Goal: Answer question/provide support: Share knowledge or assist other users

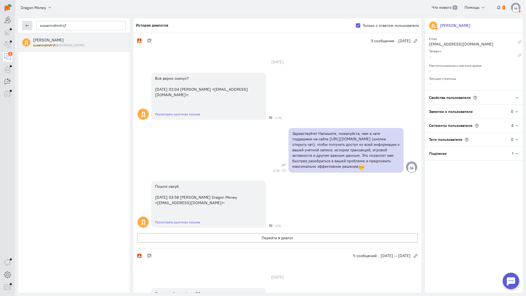
click at [27, 25] on icon "button" at bounding box center [27, 26] width 4 height 4
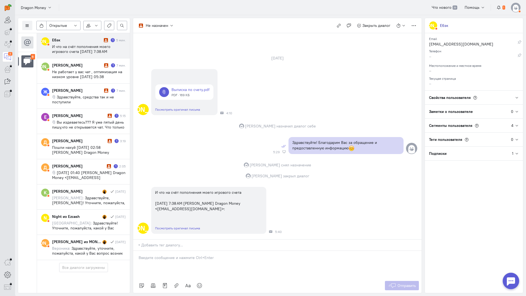
click at [20, 146] on cq-conversations-channel-list "6" at bounding box center [27, 163] width 19 height 260
click at [84, 121] on span "Вы издеваетесь??? Я уже пятый день пишу,что не открывается чат. Что только не д…" at bounding box center [88, 139] width 72 height 39
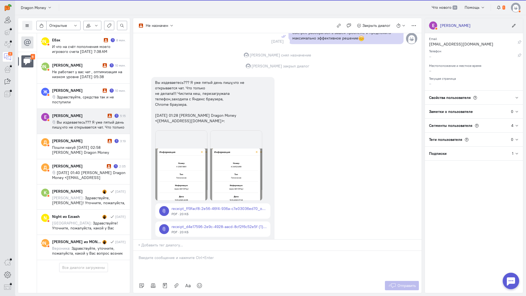
scroll to position [355, 0]
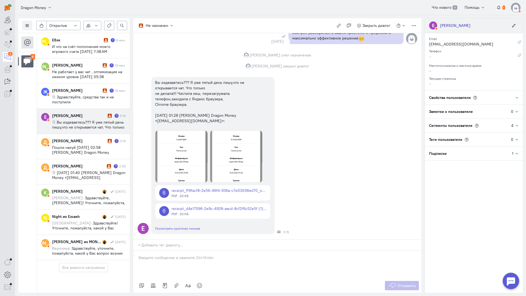
click at [449, 27] on div "[PERSON_NAME]" at bounding box center [455, 25] width 31 height 5
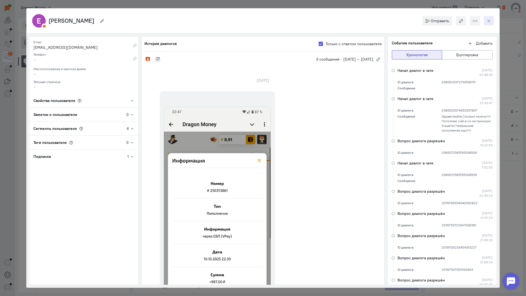
click at [490, 20] on icon "button" at bounding box center [489, 21] width 4 height 4
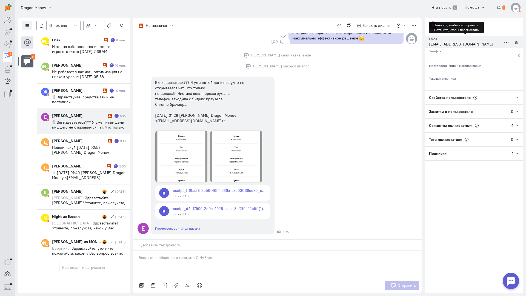
click at [452, 44] on div "[EMAIL_ADDRESS][DOMAIN_NAME]" at bounding box center [465, 44] width 72 height 7
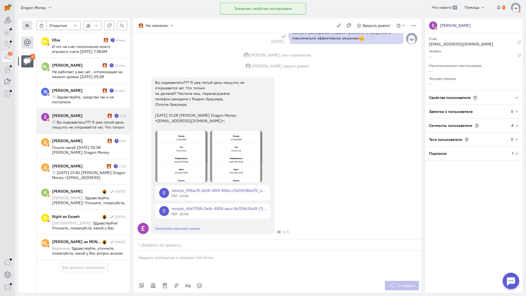
click at [27, 27] on icon at bounding box center [27, 26] width 4 height 4
click at [49, 36] on span "Список пользователей" at bounding box center [53, 36] width 41 height 5
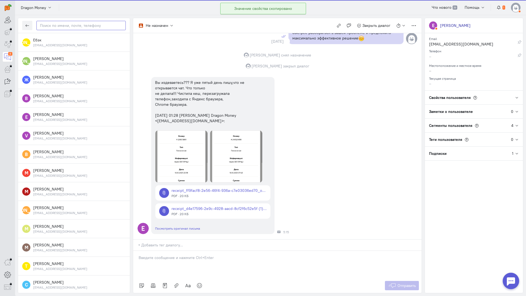
click at [56, 27] on input "text" at bounding box center [80, 25] width 89 height 9
paste input "dudnikelena249@"
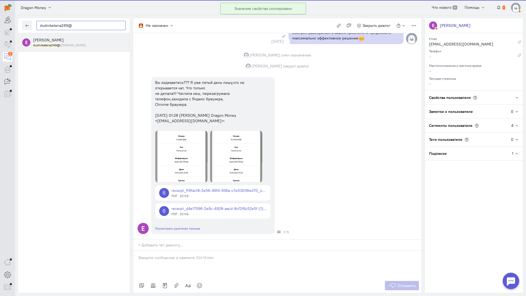
type input "dudnikelena249@"
click at [73, 46] on small "dudnikelena249@ [DOMAIN_NAME]" at bounding box center [59, 45] width 53 height 5
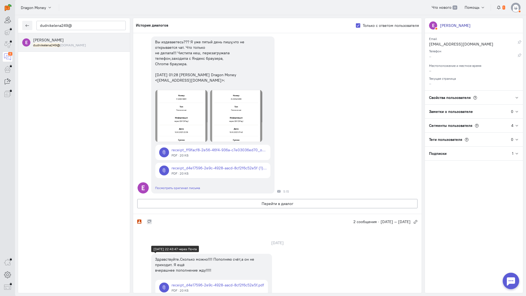
scroll to position [374, 0]
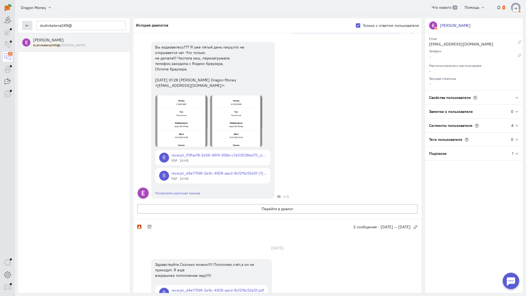
click at [25, 22] on button "button" at bounding box center [27, 25] width 10 height 9
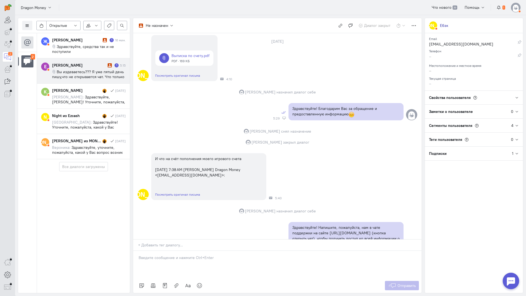
scroll to position [108, 0]
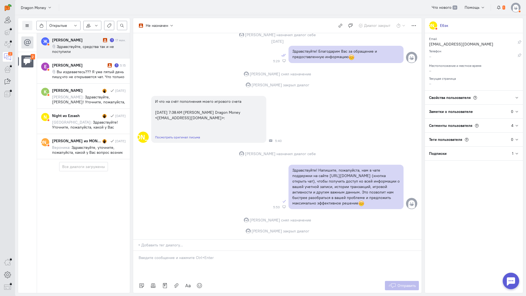
click at [92, 48] on span "Здравствуйте, средства так и не поступили" at bounding box center [83, 49] width 62 height 10
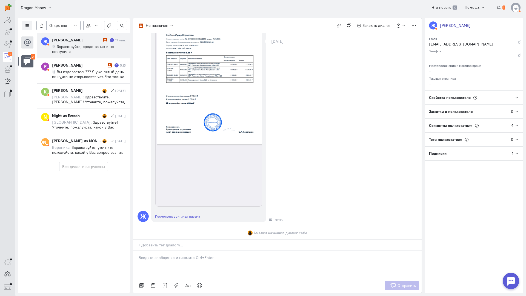
scroll to position [412, 0]
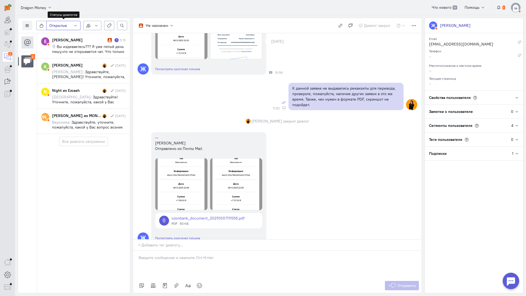
click at [59, 25] on span "Открытые" at bounding box center [58, 25] width 18 height 5
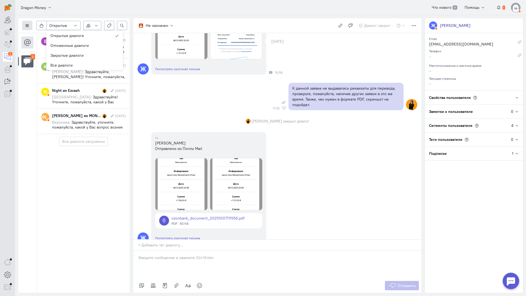
click at [29, 25] on icon at bounding box center [27, 26] width 4 height 4
click at [38, 35] on span "Список пользователей" at bounding box center [53, 36] width 41 height 5
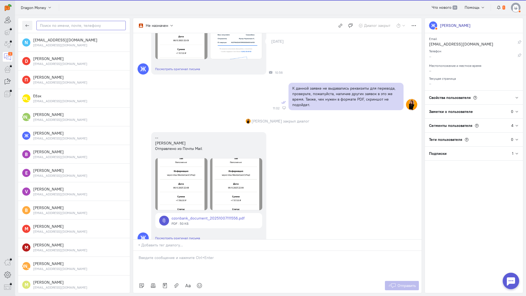
click at [62, 25] on input "text" at bounding box center [80, 25] width 89 height 9
paste input "[EMAIL_ADDRESS][DOMAIN_NAME]"
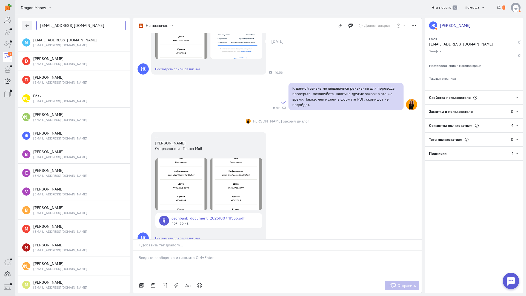
type input "[EMAIL_ADDRESS][DOMAIN_NAME]"
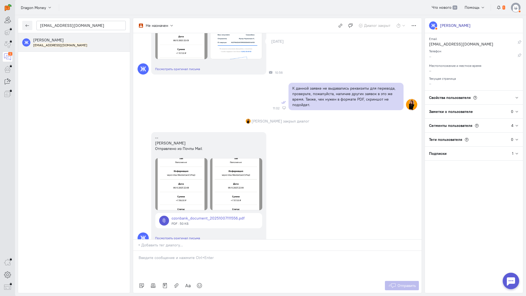
drag, startPoint x: 52, startPoint y: 36, endPoint x: 83, endPoint y: 46, distance: 31.5
click at [53, 36] on div "Ж [PERSON_NAME] [EMAIL_ADDRESS][DOMAIN_NAME]" at bounding box center [74, 42] width 112 height 19
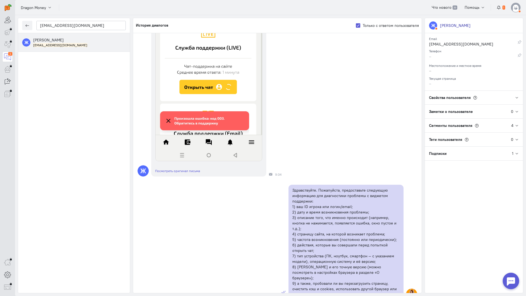
scroll to position [606, 0]
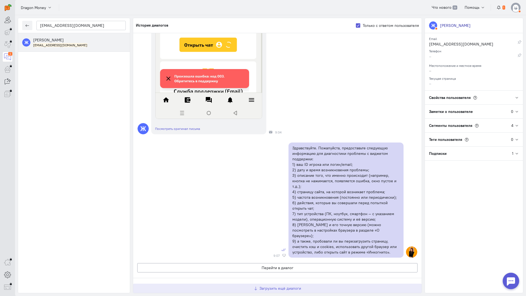
click at [279, 286] on span "Загрузить ещё диалоги" at bounding box center [281, 288] width 42 height 5
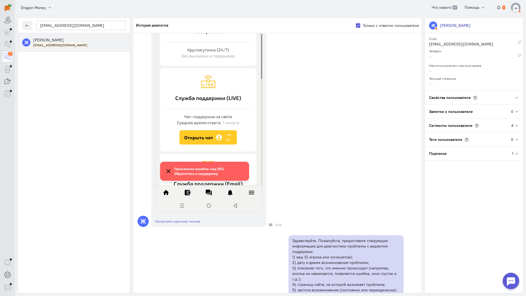
scroll to position [494, 0]
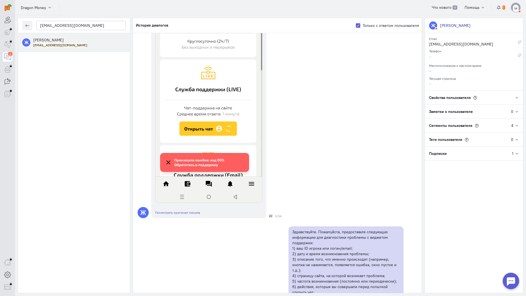
click at [222, 126] on img at bounding box center [208, 80] width 107 height 243
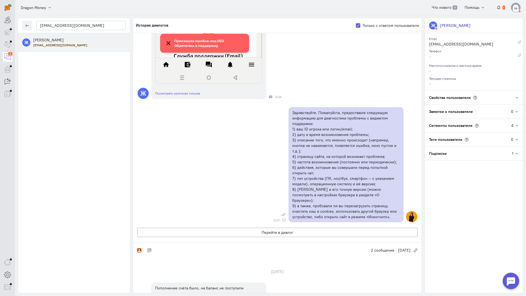
scroll to position [556, 0]
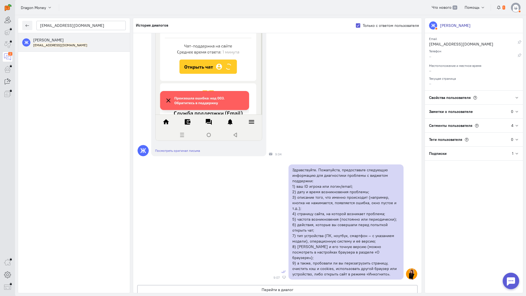
click at [212, 74] on img at bounding box center [208, 18] width 107 height 243
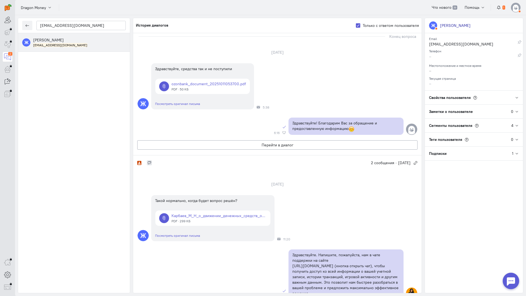
scroll to position [0, 0]
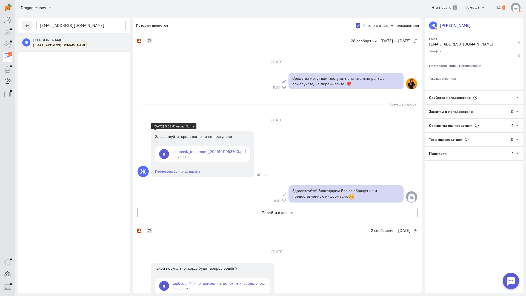
click at [216, 151] on link at bounding box center [202, 153] width 95 height 15
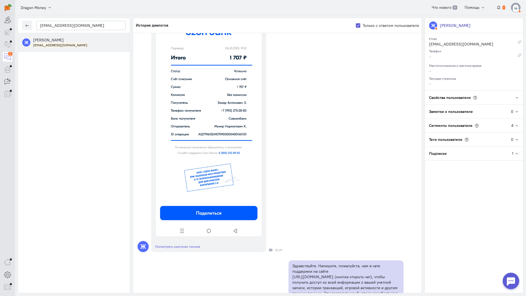
scroll to position [912, 0]
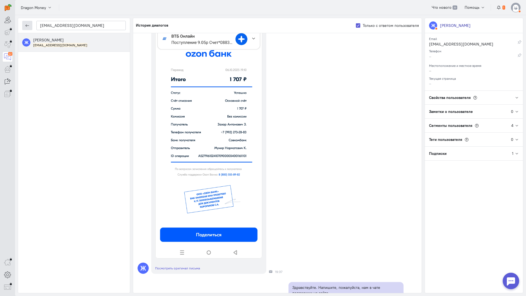
click at [28, 27] on icon "button" at bounding box center [27, 26] width 4 height 4
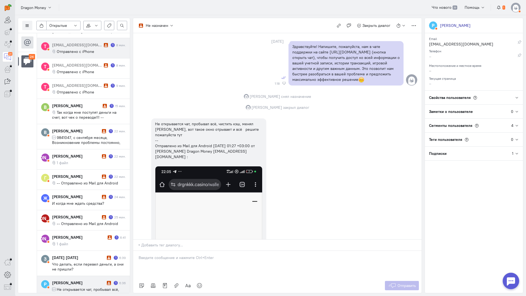
scroll to position [0, 0]
